Goal: Task Accomplishment & Management: Use online tool/utility

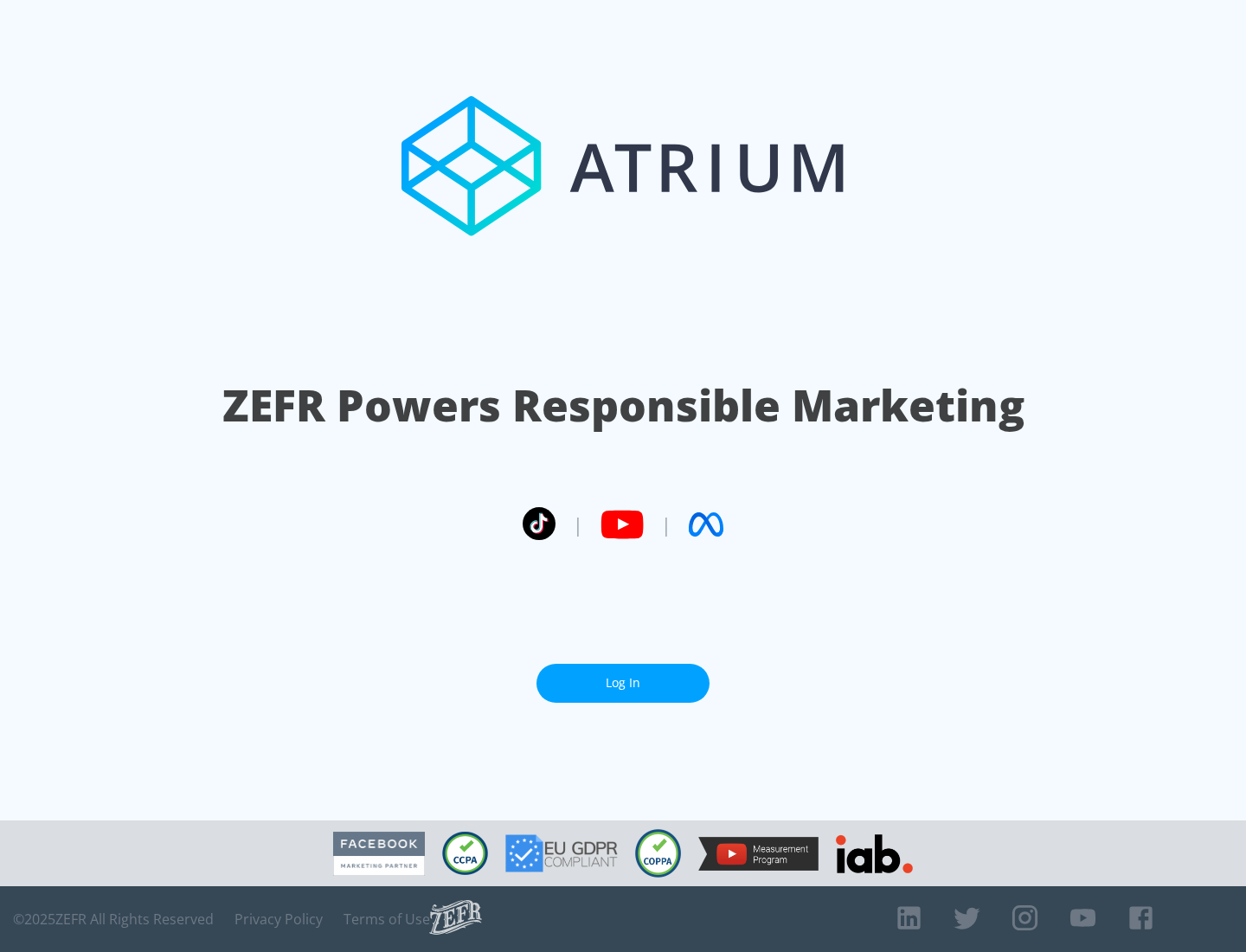
click at [623, 682] on link "Log In" at bounding box center [623, 682] width 173 height 39
